Goal: Task Accomplishment & Management: Complete application form

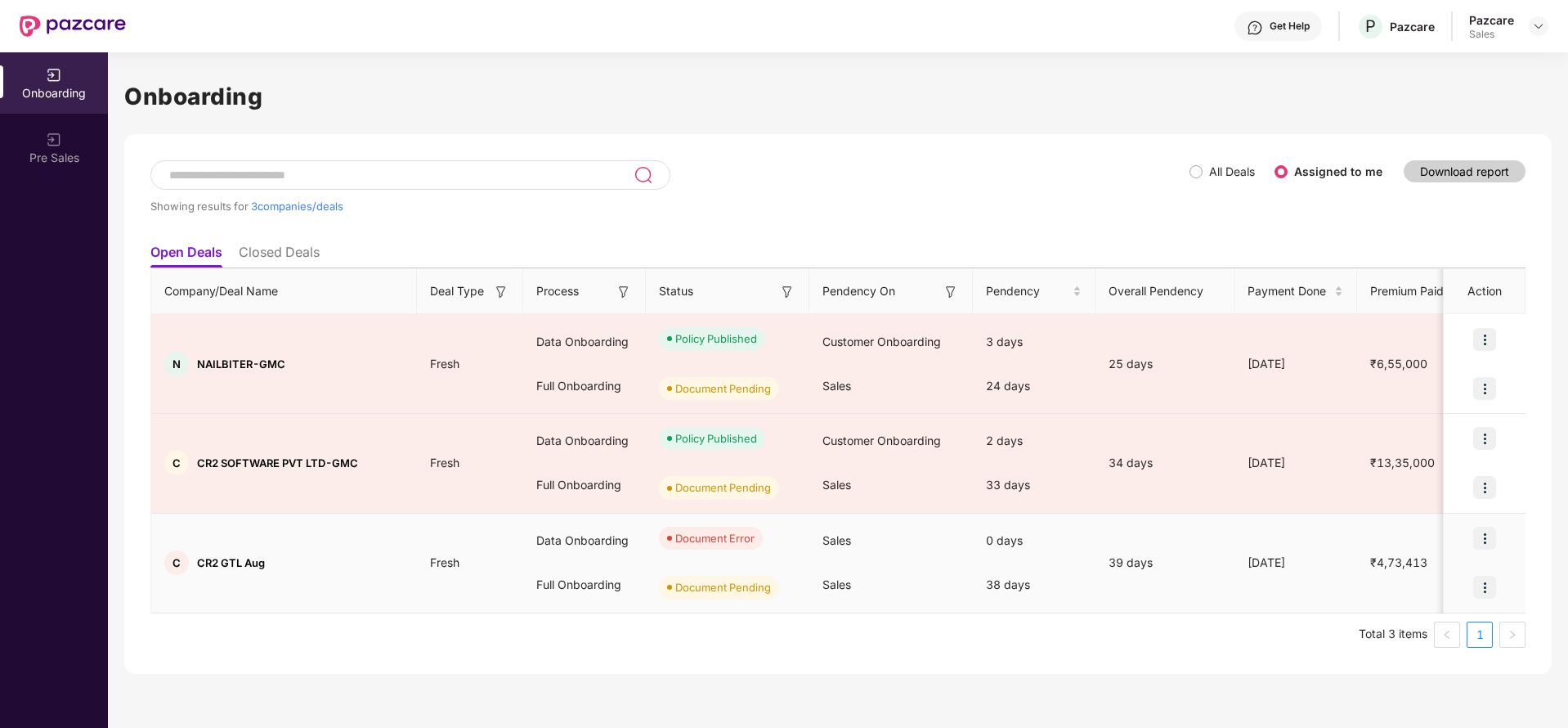
click at [1487, 544] on img at bounding box center [1484, 537] width 23 height 23
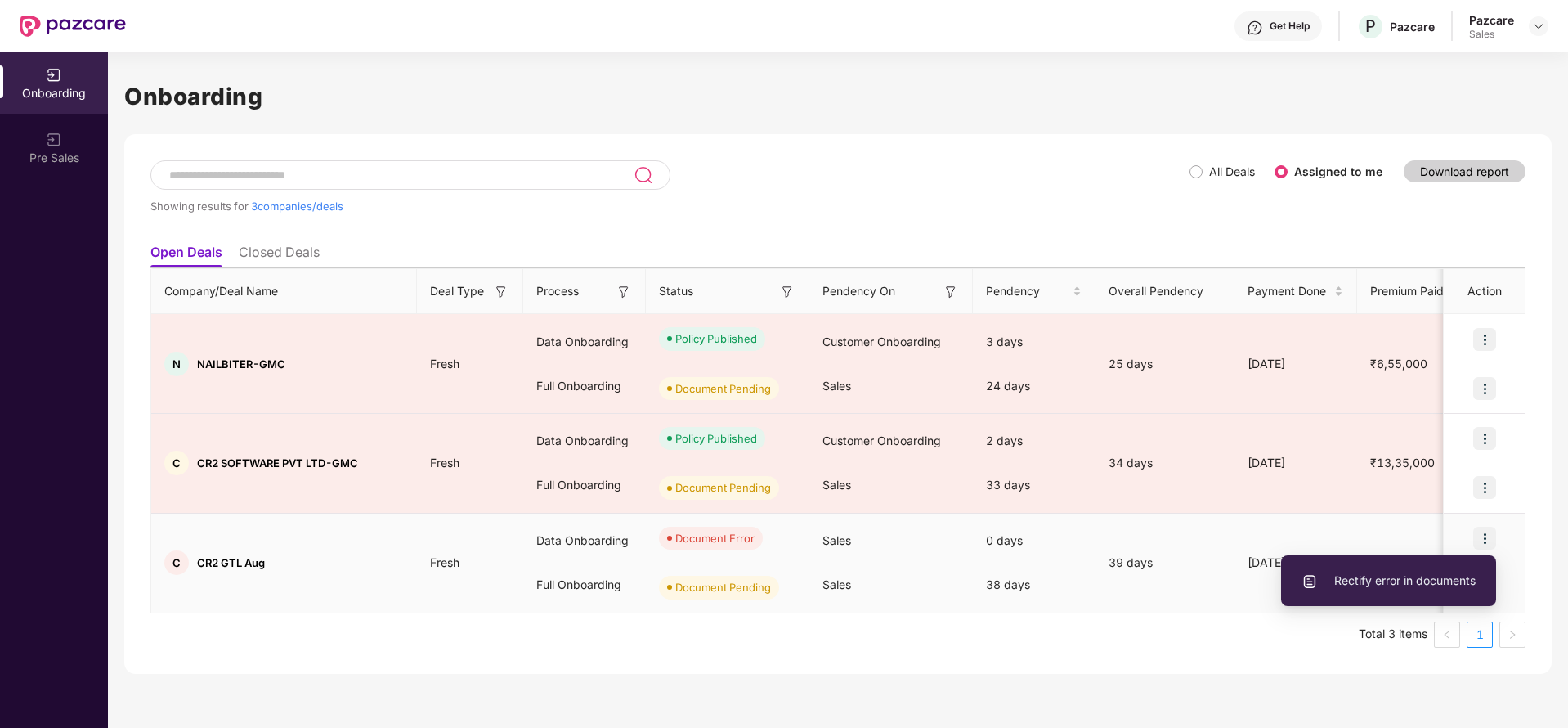
click at [1424, 587] on span "Rectify error in documents" at bounding box center [1389, 580] width 174 height 18
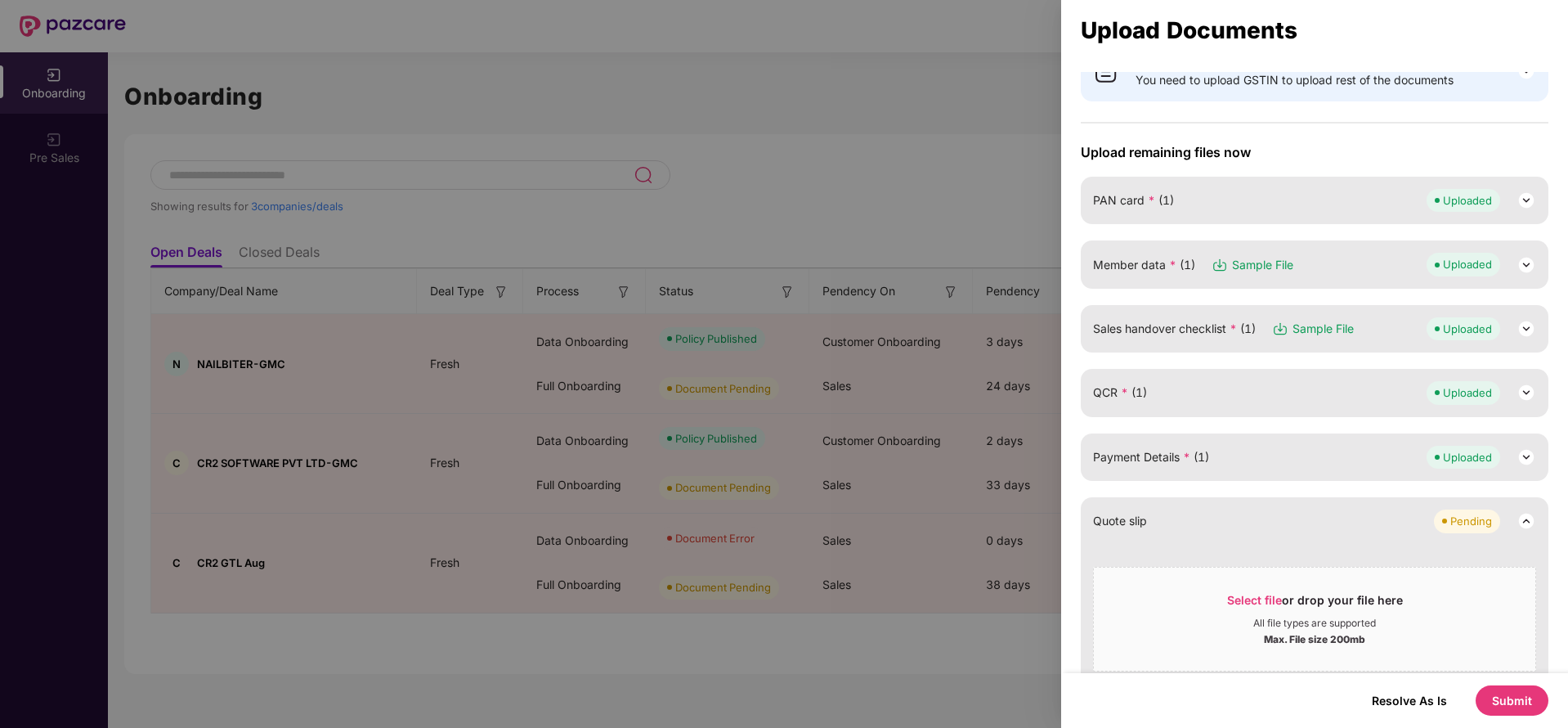
scroll to position [130, 0]
click at [1516, 383] on img at bounding box center [1525, 392] width 19 height 19
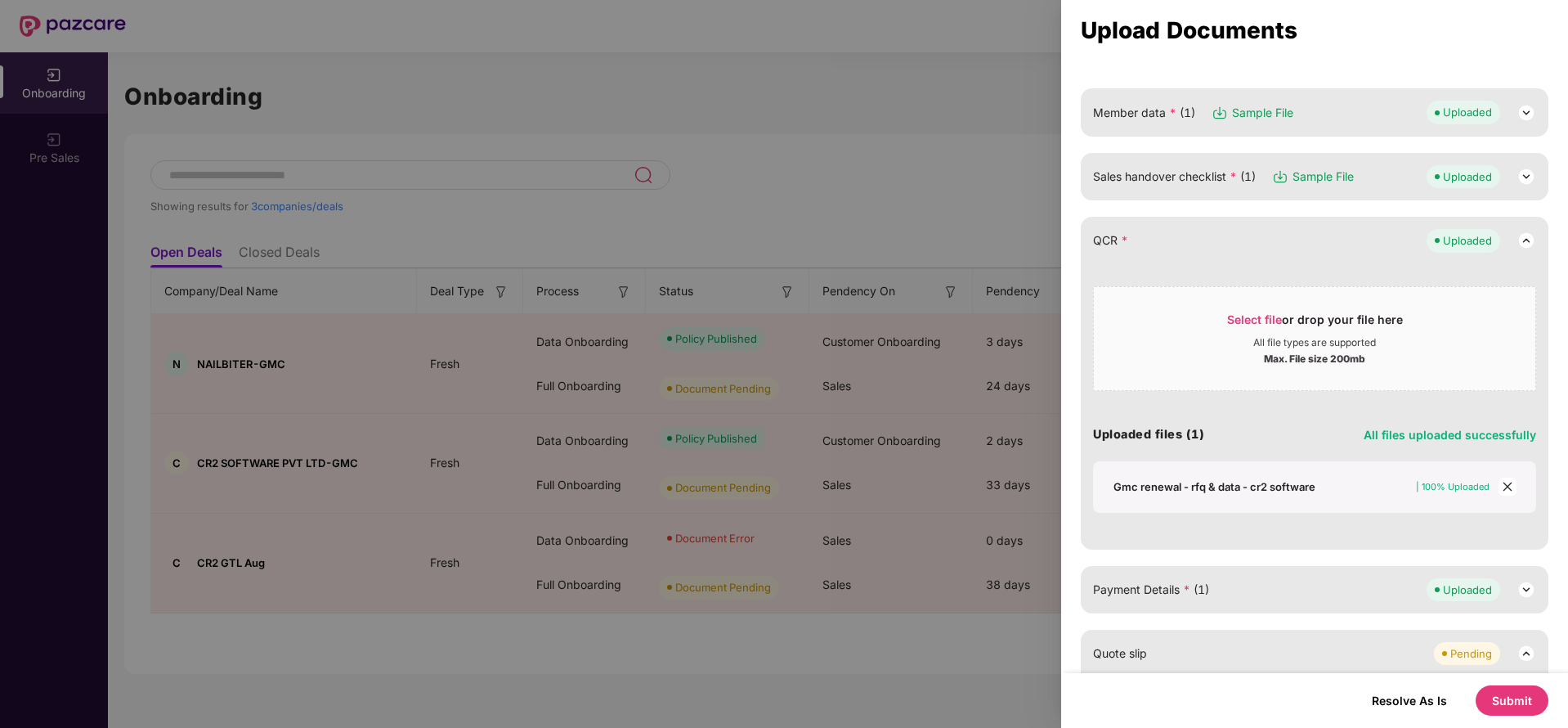
scroll to position [284, 0]
click at [1506, 482] on icon "close" at bounding box center [1507, 485] width 11 height 11
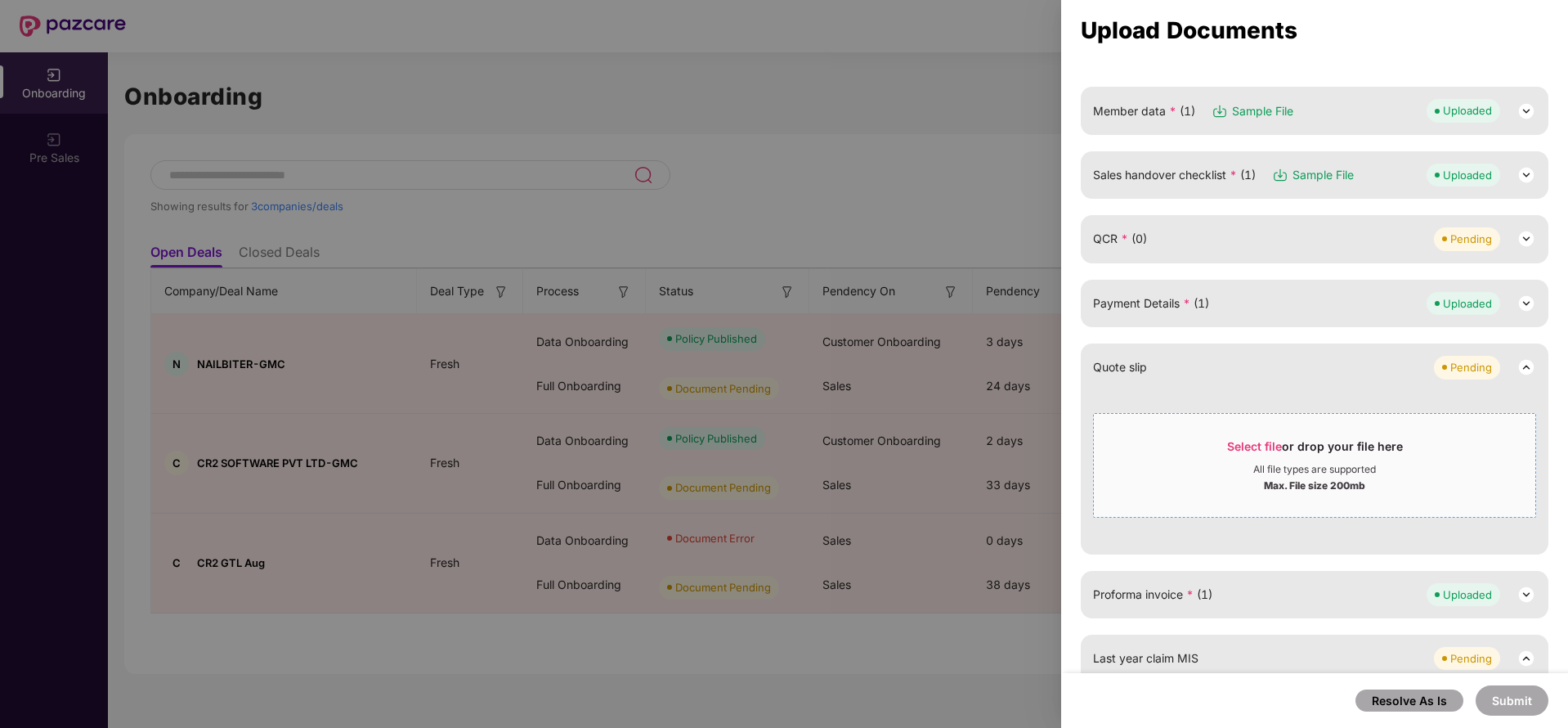
click at [1255, 432] on span "Select file or drop your file here All file types are supported Max. File size …" at bounding box center [1314, 464] width 441 height 79
click at [1456, 363] on div "Pending" at bounding box center [1471, 367] width 42 height 17
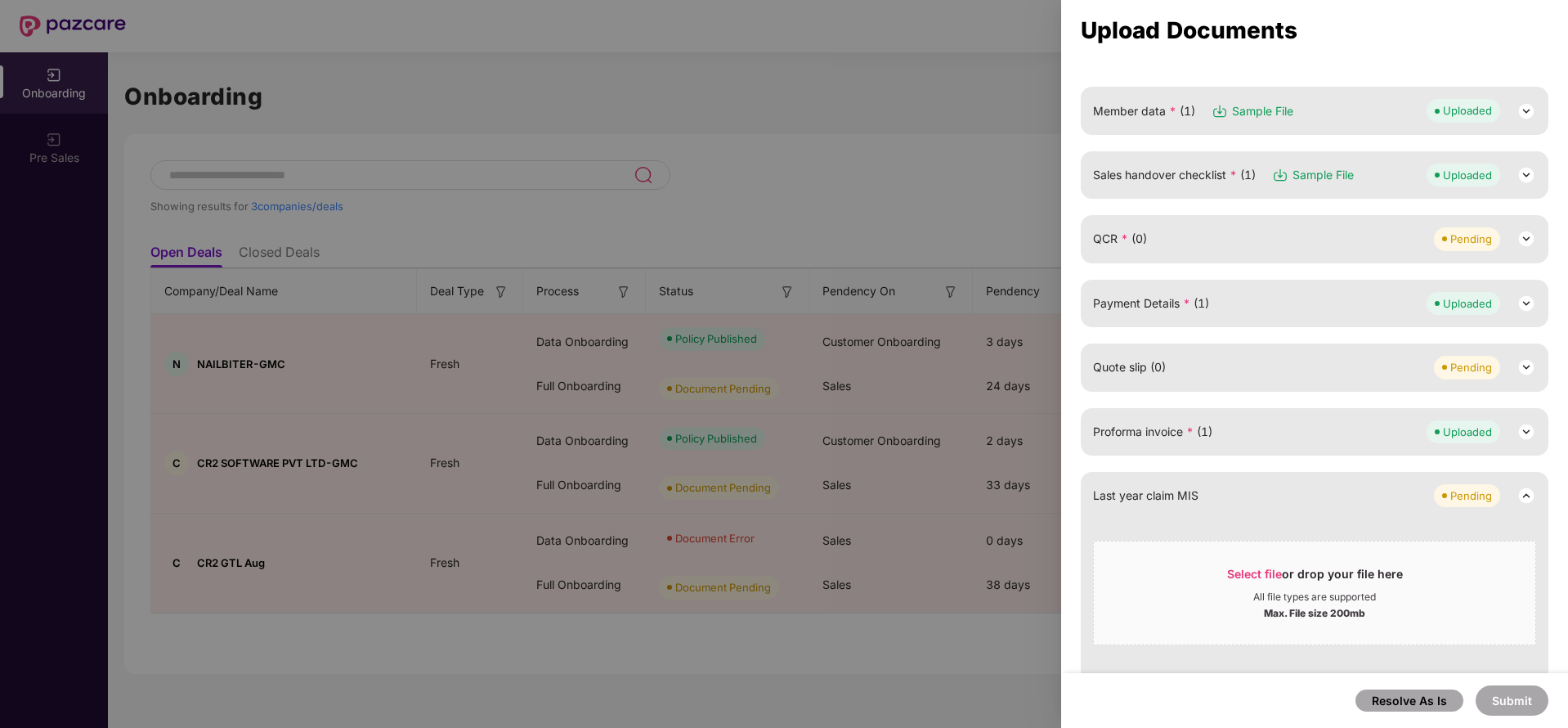
click at [1272, 228] on div "QCR * (0) Pending" at bounding box center [1315, 239] width 443 height 23
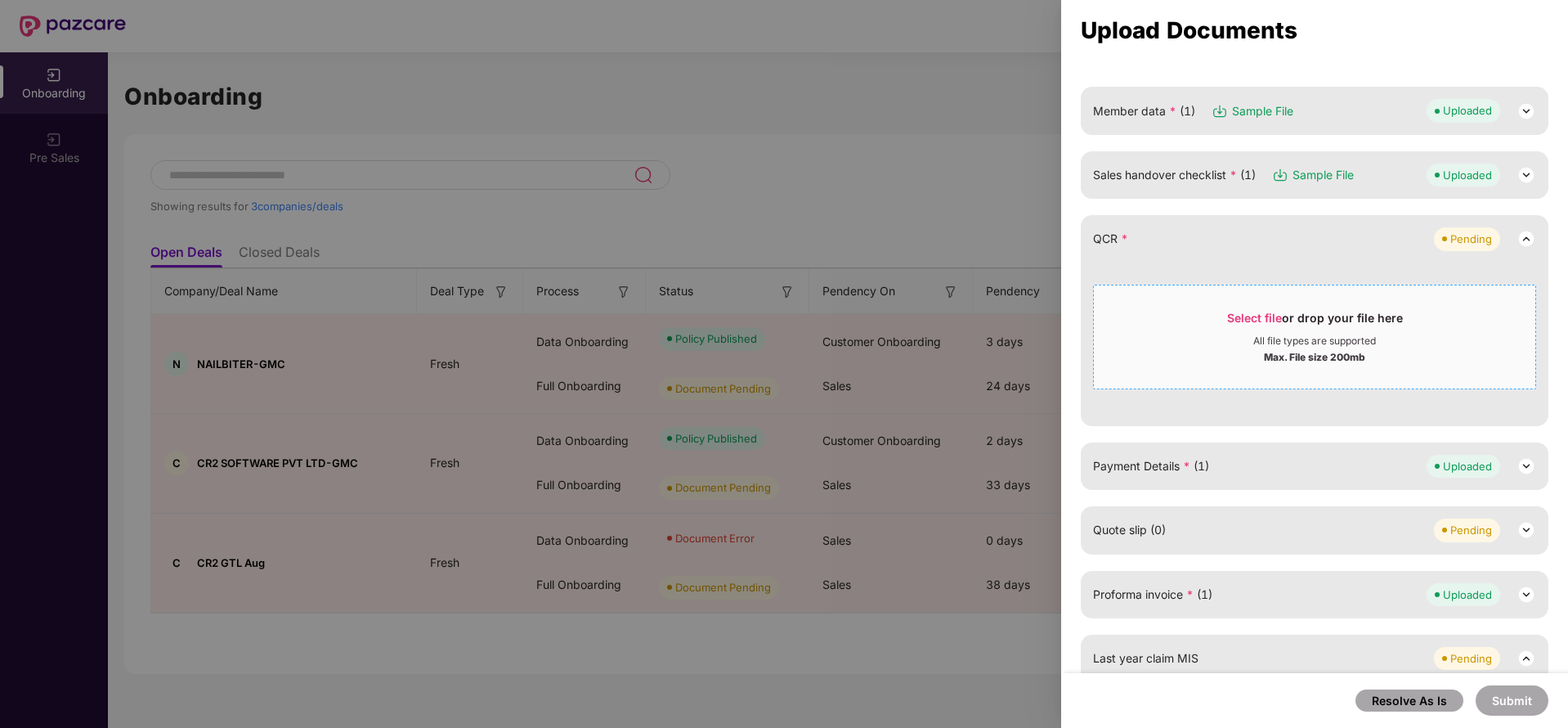
click at [1251, 323] on span "Select file" at bounding box center [1253, 317] width 55 height 14
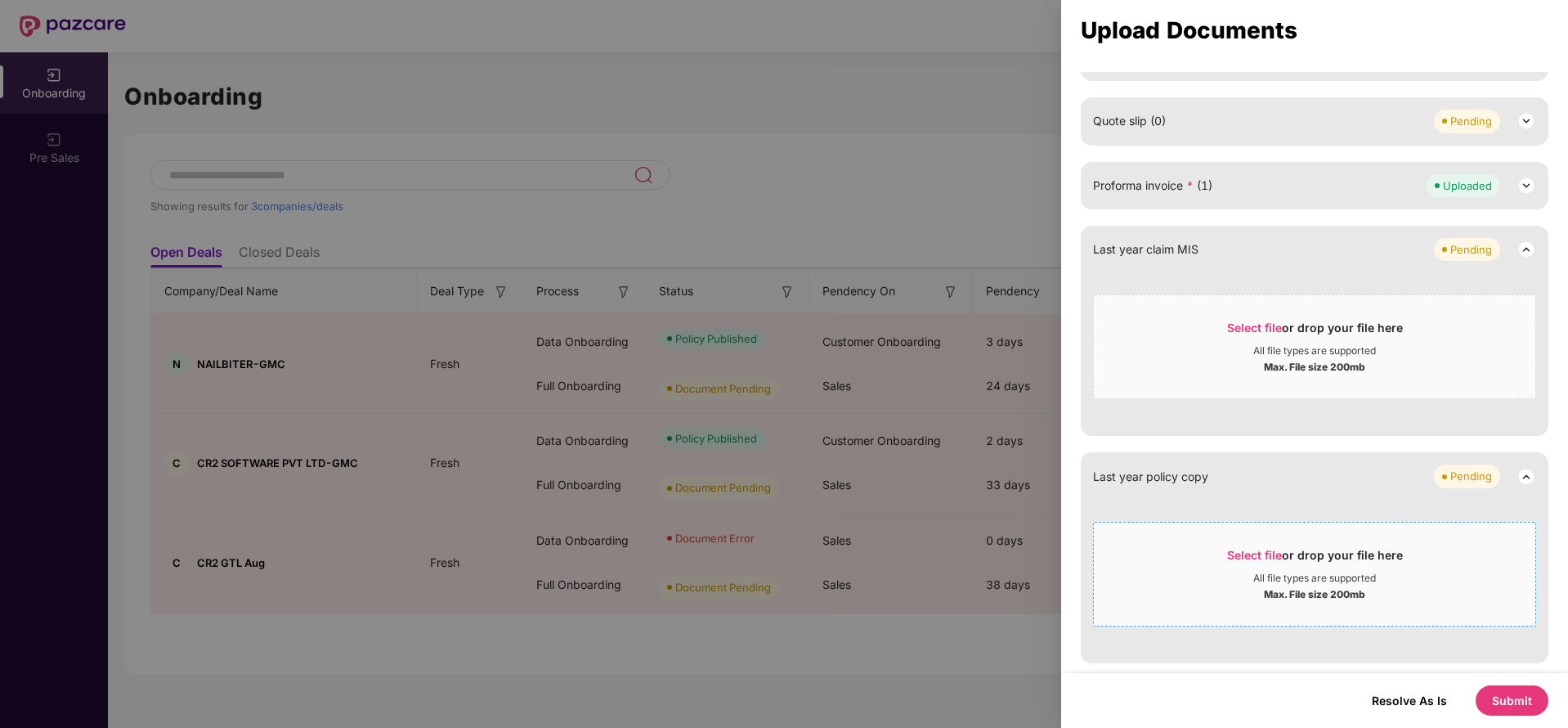
scroll to position [0, 0]
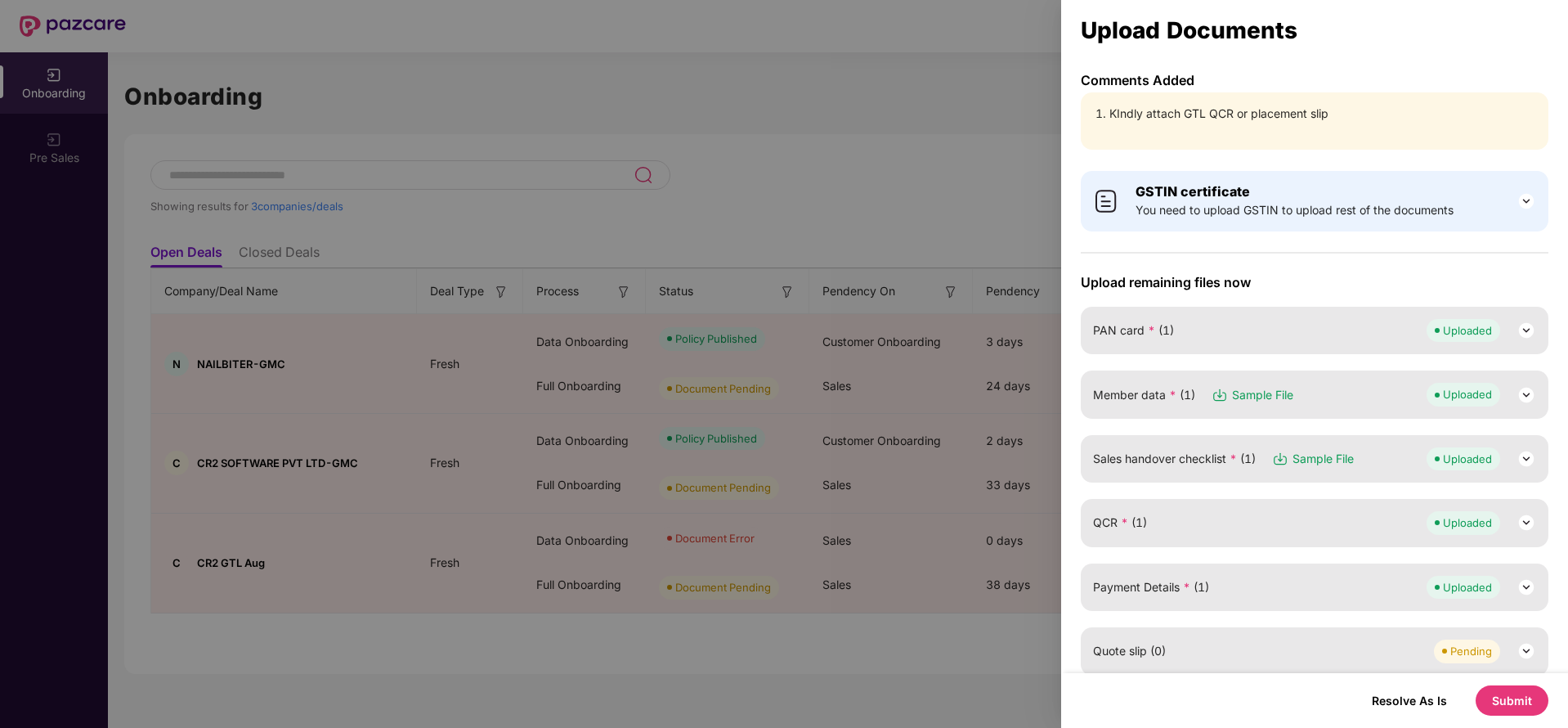
click at [1503, 692] on button "Submit" at bounding box center [1512, 700] width 73 height 31
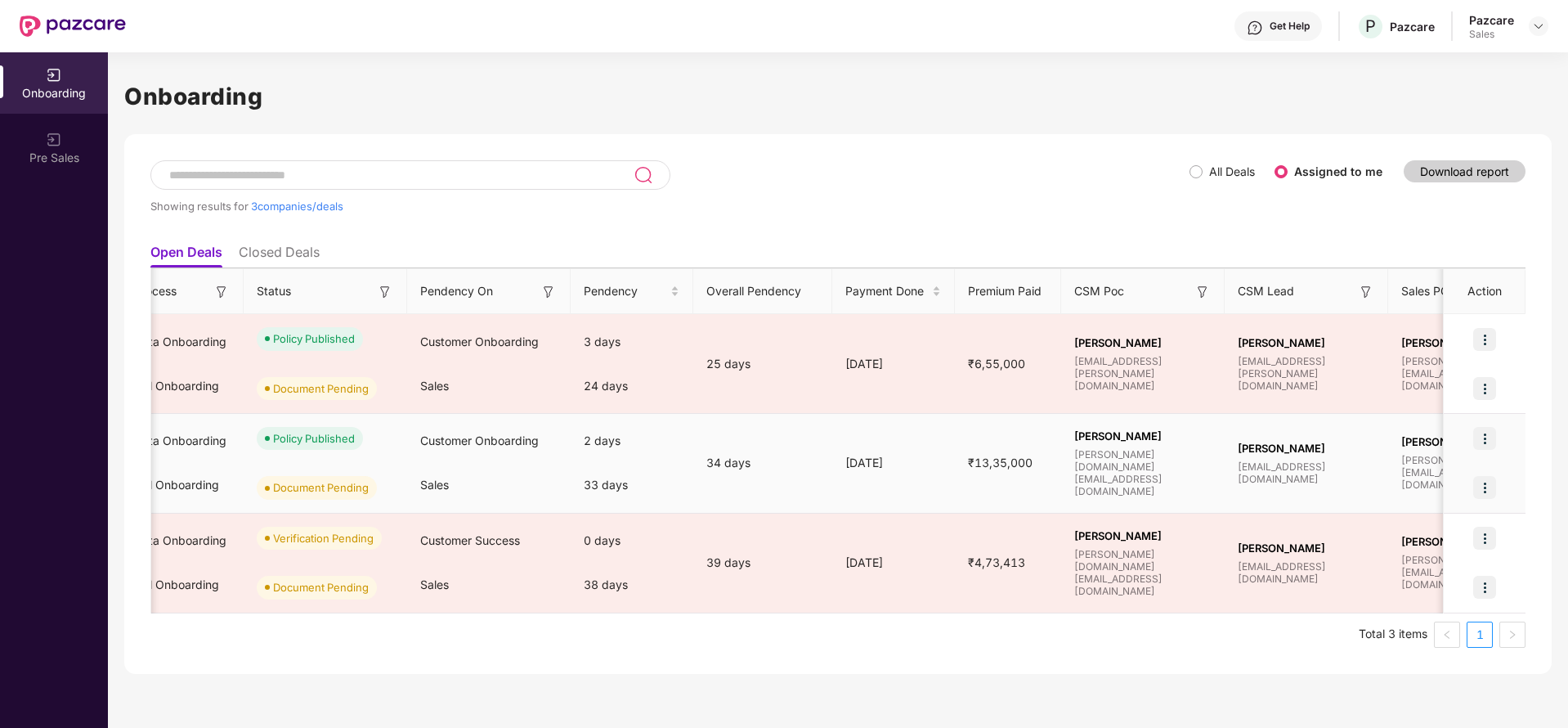
scroll to position [0, 517]
